Goal: Task Accomplishment & Management: Complete application form

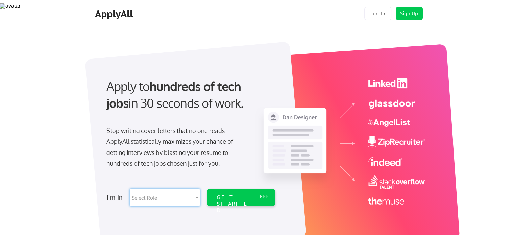
click at [172, 192] on select "Select Role Software Engineering Product Management Customer Success Sales UI/U…" at bounding box center [165, 197] width 70 height 18
select select ""it_security""
click at [130, 188] on select "Select Role Software Engineering Product Management Customer Success Sales UI/U…" at bounding box center [165, 197] width 70 height 18
select select ""it_security""
click at [224, 198] on div "GET STARTED" at bounding box center [234, 204] width 36 height 20
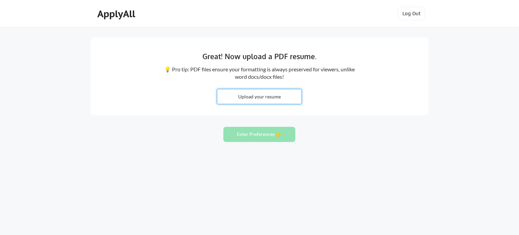
click at [256, 94] on input "file" at bounding box center [259, 96] width 84 height 15
